Goal: Check status: Check status

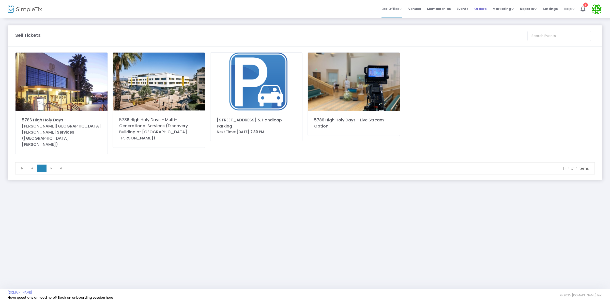
click at [479, 11] on span "Orders" at bounding box center [481, 8] width 12 height 13
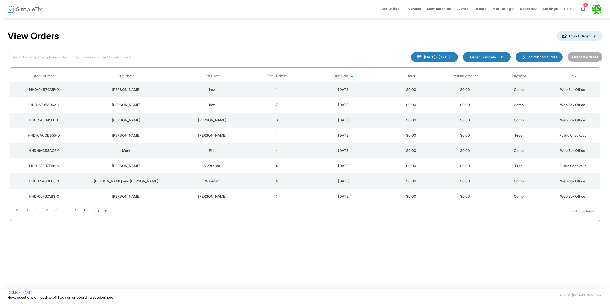
click at [251, 107] on td "7" at bounding box center [277, 104] width 54 height 15
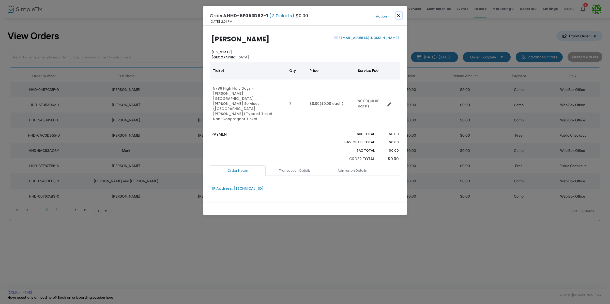
click at [398, 16] on button "Close" at bounding box center [399, 15] width 7 height 7
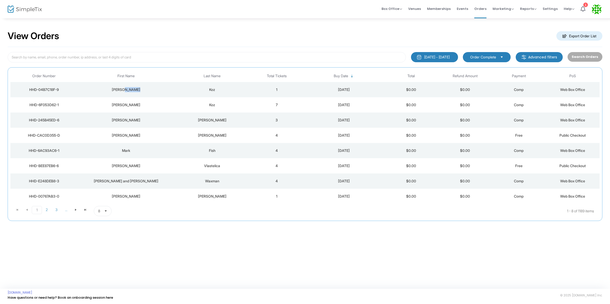
click at [174, 89] on tr "HHD-04B7C18F-9 Jeff Koz 1 9/17/2025 $0.00 $0.00 Comp Web Box Office" at bounding box center [304, 89] width 589 height 15
click at [222, 95] on td "Koz" at bounding box center [212, 89] width 75 height 15
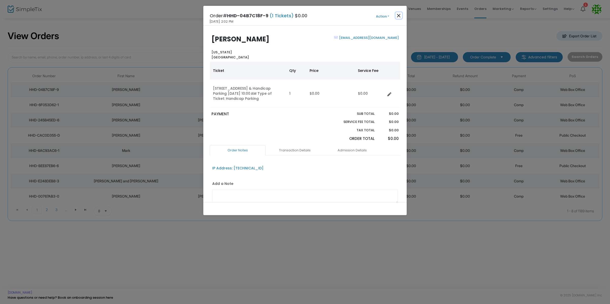
click at [398, 17] on button "Close" at bounding box center [399, 15] width 7 height 7
